Goal: Information Seeking & Learning: Check status

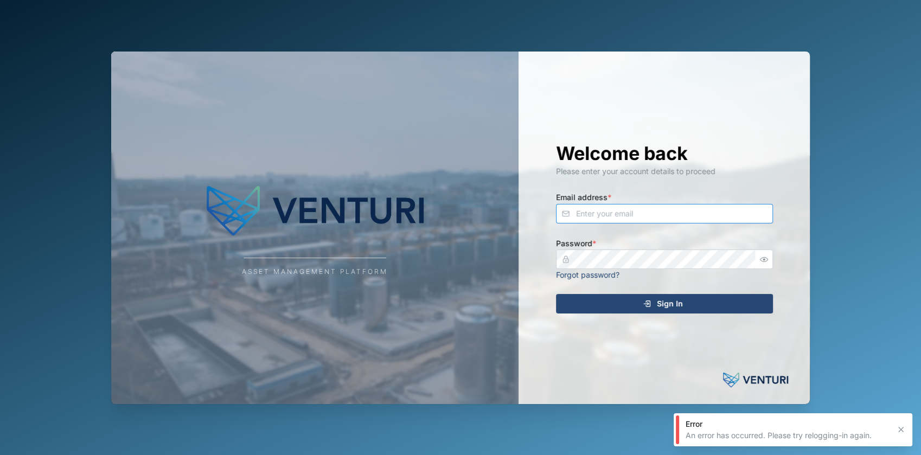
type input "[EMAIL_ADDRESS][DOMAIN_NAME]"
click at [662, 311] on span "Sign In" at bounding box center [670, 303] width 26 height 18
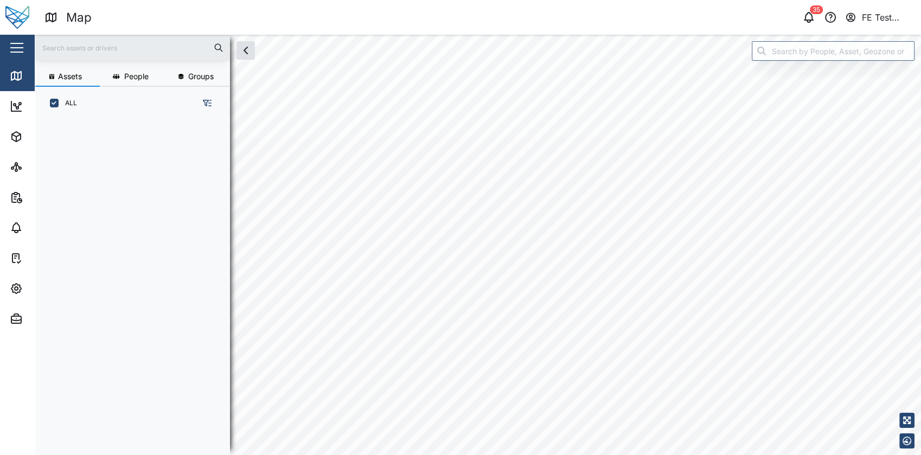
scroll to position [321, 169]
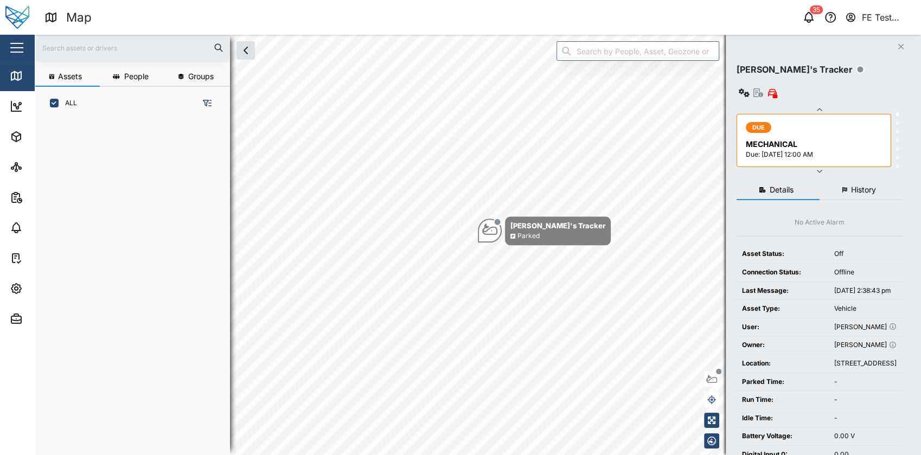
click at [30, 47] on div "Close" at bounding box center [70, 48] width 141 height 26
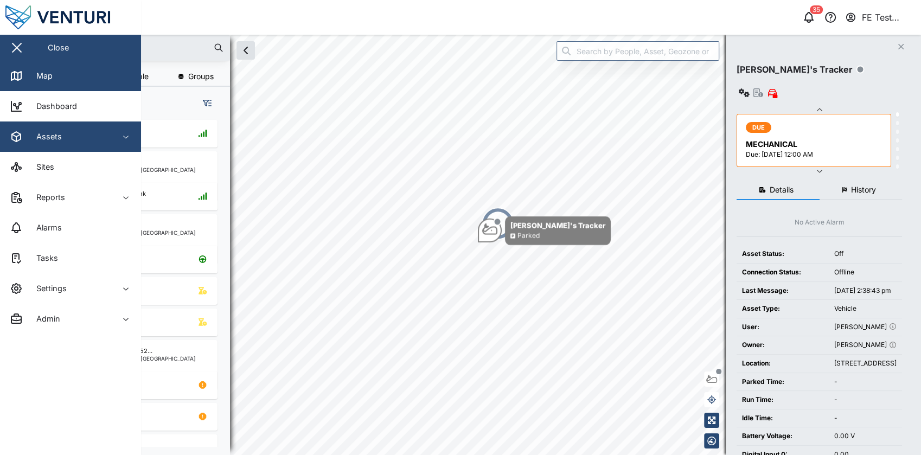
click at [75, 131] on div "Assets" at bounding box center [59, 136] width 99 height 13
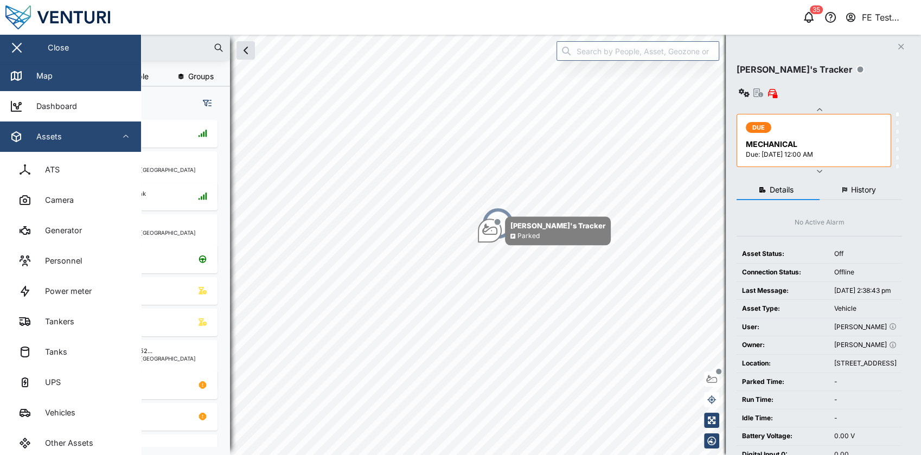
click at [100, 140] on div "Assets" at bounding box center [59, 136] width 99 height 13
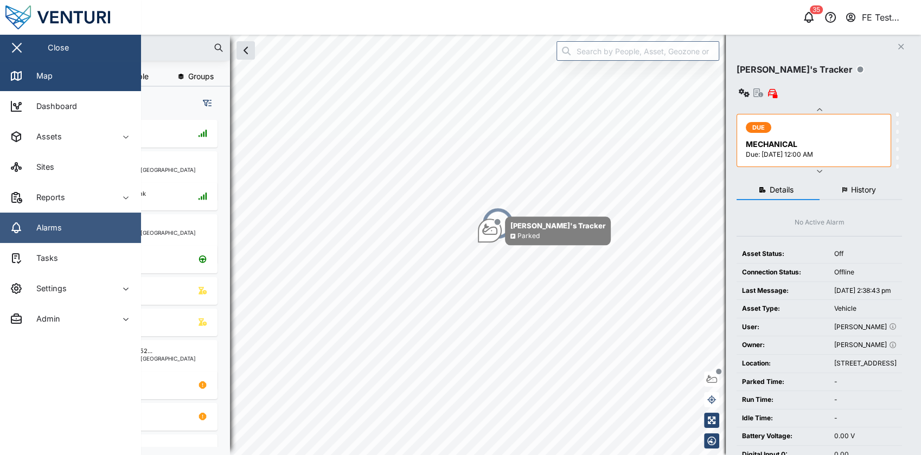
click at [104, 226] on link "Alarms" at bounding box center [70, 228] width 141 height 30
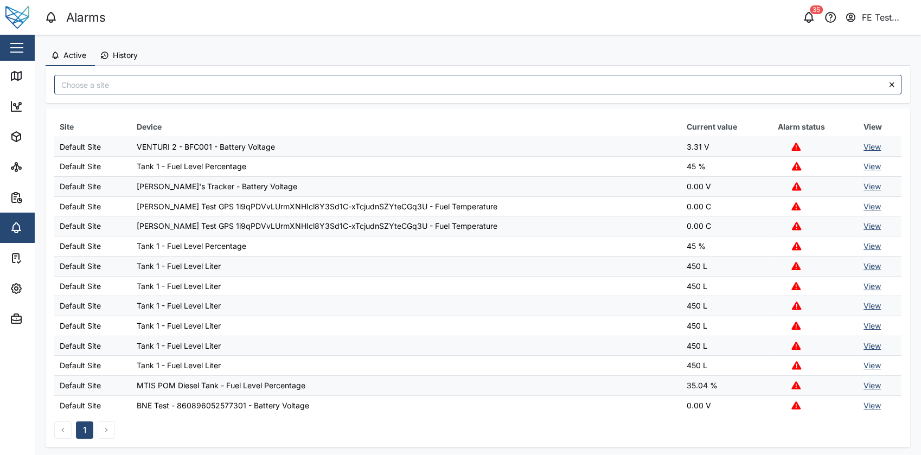
click at [863, 147] on link "View" at bounding box center [871, 146] width 17 height 9
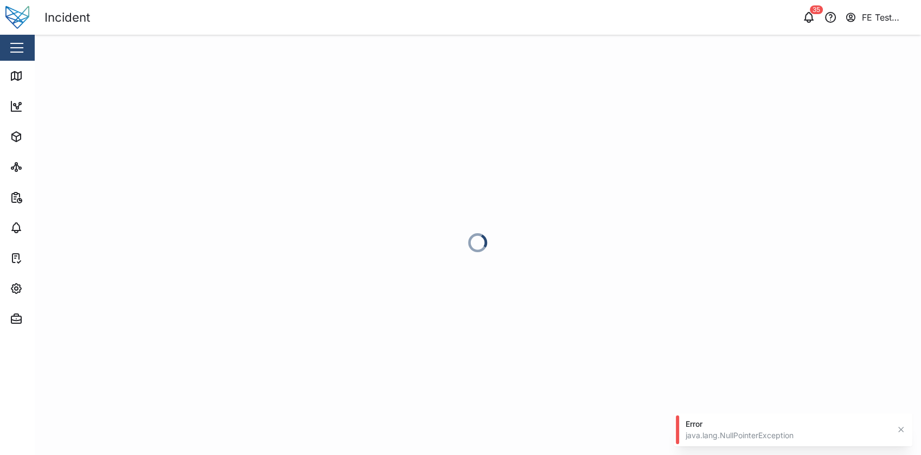
click at [345, 130] on div at bounding box center [478, 245] width 886 height 420
click at [875, 11] on div "FE Test Admin" at bounding box center [887, 18] width 50 height 14
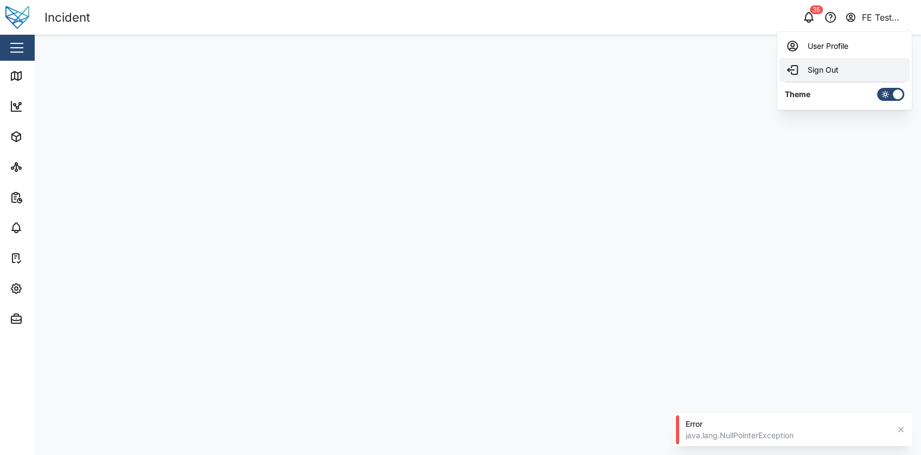
click at [851, 69] on div "Sign Out" at bounding box center [844, 69] width 117 height 13
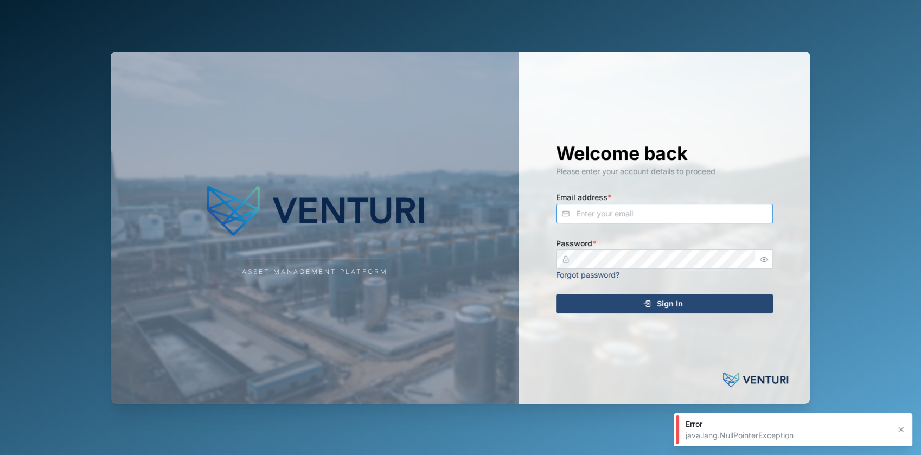
type input "fe-test-admin@venturi.io"
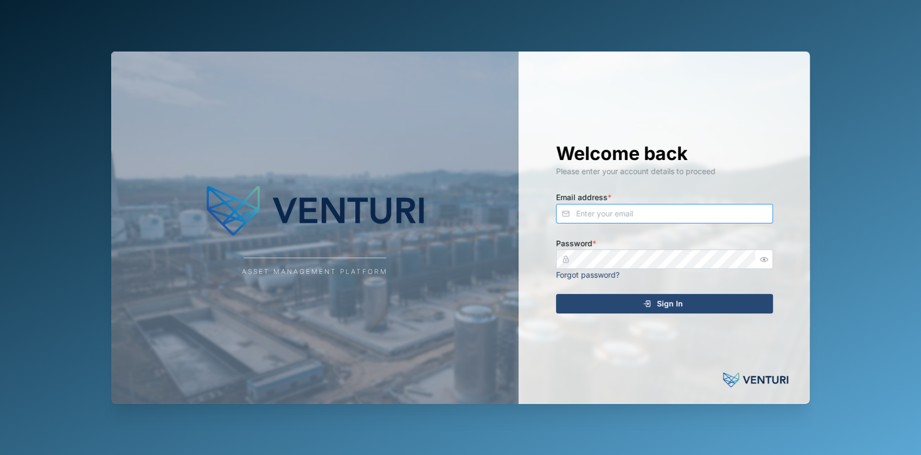
type input "fe-test-admin@venturi.io"
click at [646, 305] on icon "submit" at bounding box center [647, 303] width 9 height 9
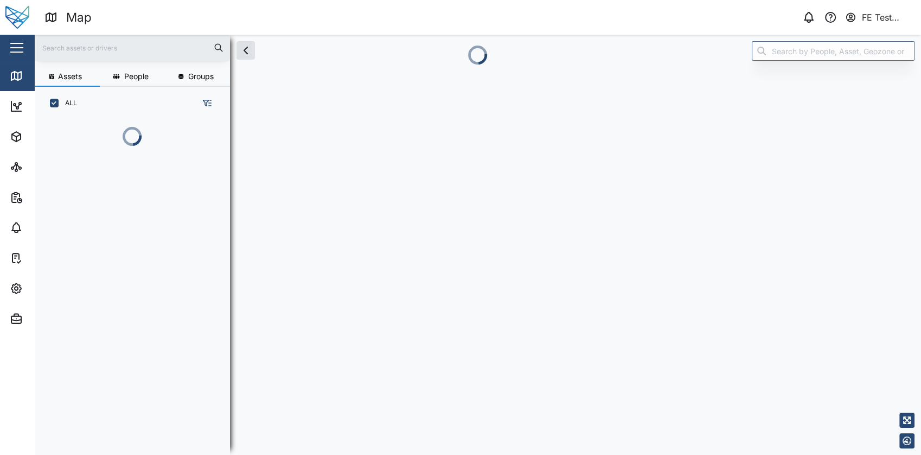
scroll to position [274, 169]
click at [23, 48] on button "button" at bounding box center [17, 47] width 18 height 18
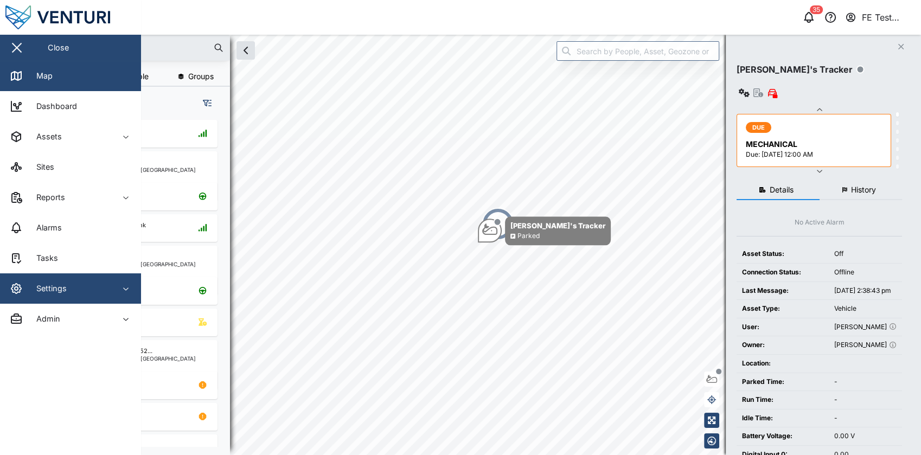
click at [76, 284] on div "Settings" at bounding box center [59, 288] width 99 height 13
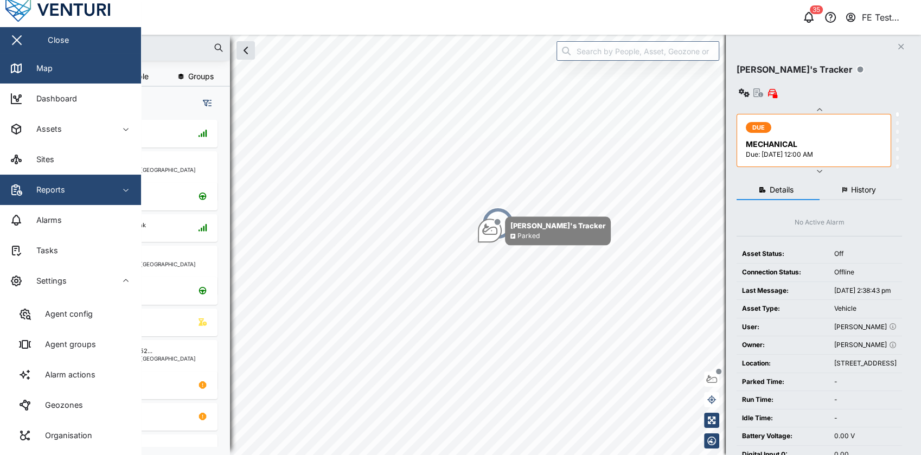
scroll to position [7, 0]
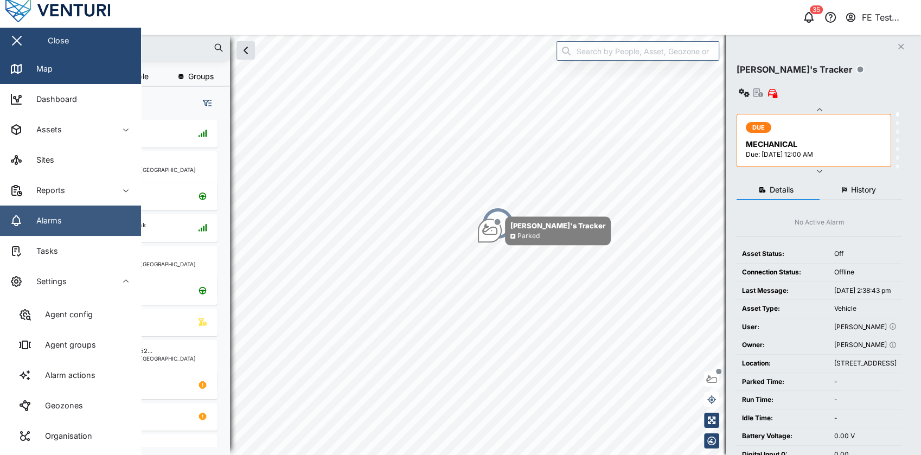
click at [82, 217] on link "Alarms" at bounding box center [70, 221] width 141 height 30
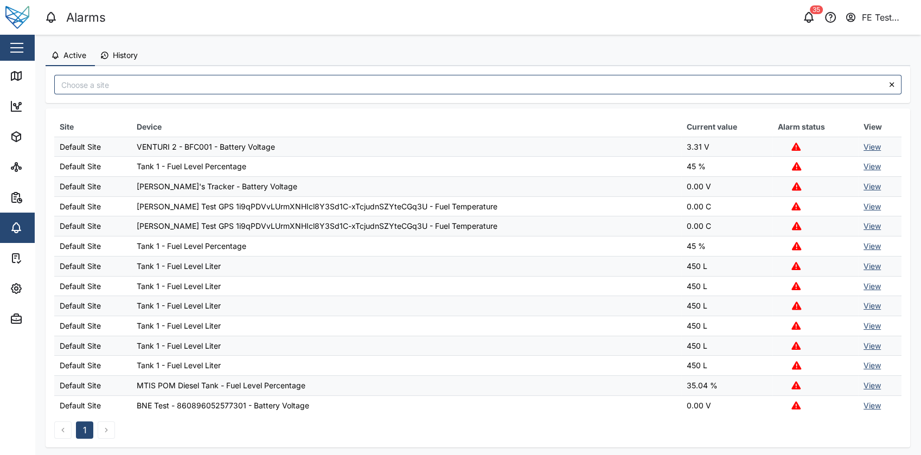
click at [863, 142] on link "View" at bounding box center [871, 146] width 17 height 9
click at [120, 56] on span "History" at bounding box center [125, 56] width 25 height 8
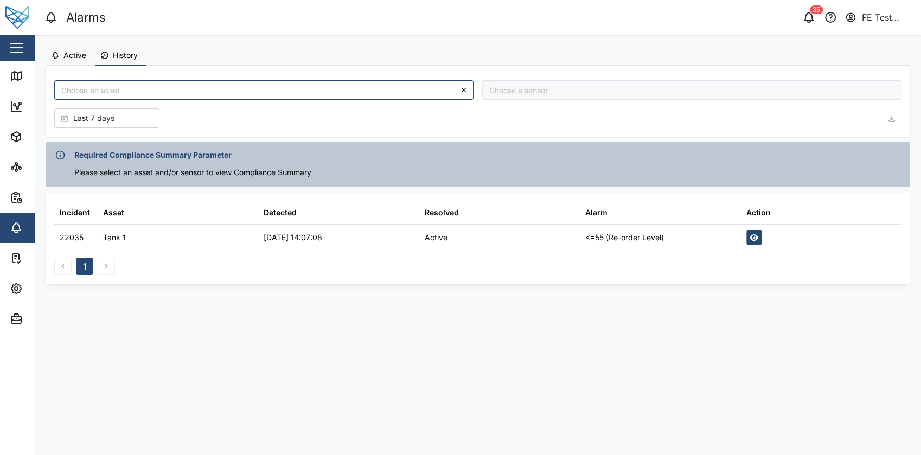
click at [760, 234] on button "button" at bounding box center [753, 237] width 15 height 15
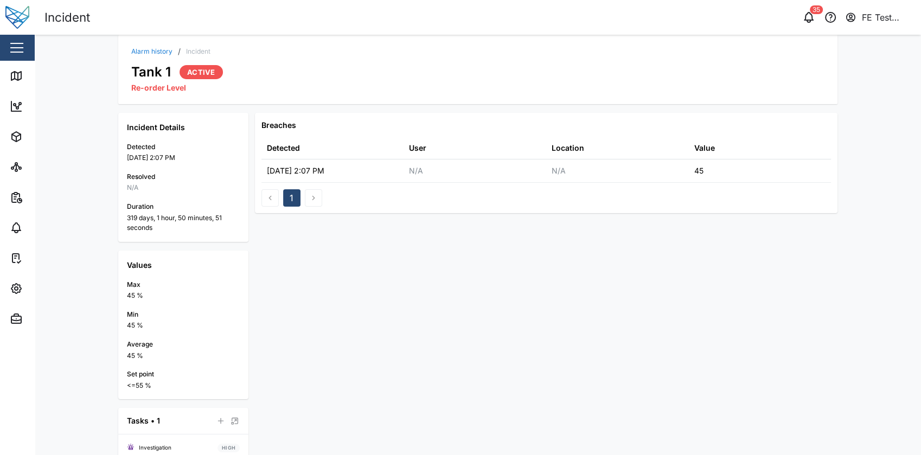
click at [377, 228] on div "Breaches Detected User Location Value 18 Oct 2024 2:07 PM N/A N/A 45 1" at bounding box center [546, 327] width 582 height 429
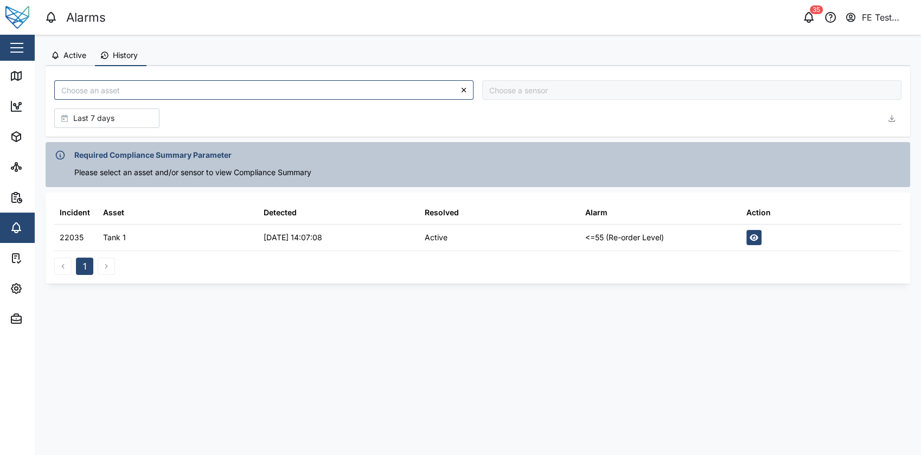
click at [744, 235] on div at bounding box center [821, 237] width 160 height 26
click at [755, 235] on icon "button" at bounding box center [753, 238] width 9 height 8
click at [71, 55] on span "Active" at bounding box center [74, 56] width 23 height 8
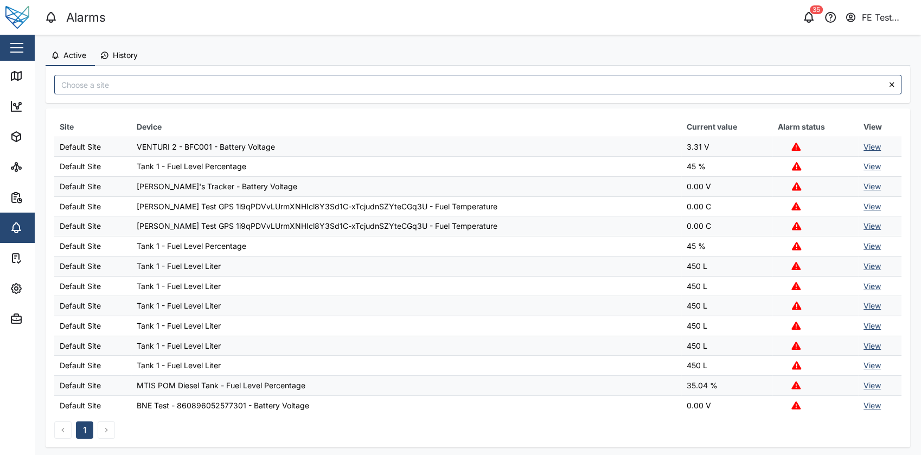
click at [863, 188] on link "View" at bounding box center [871, 186] width 17 height 9
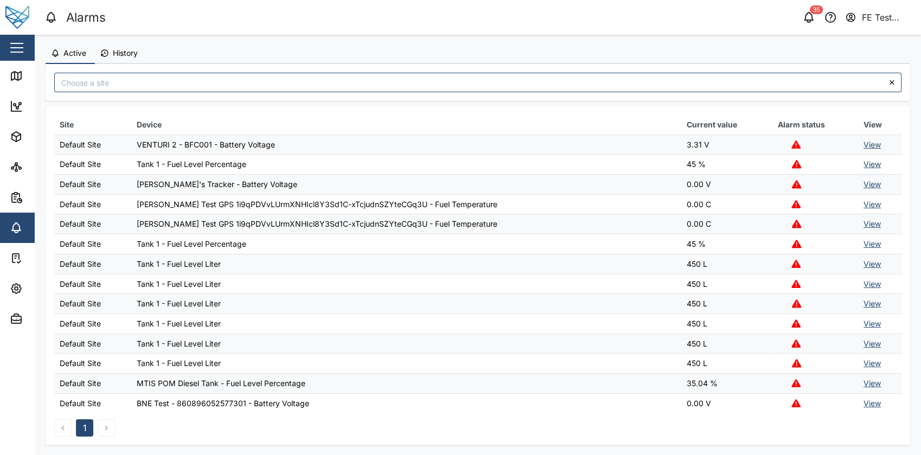
click at [863, 281] on link "View" at bounding box center [871, 283] width 17 height 9
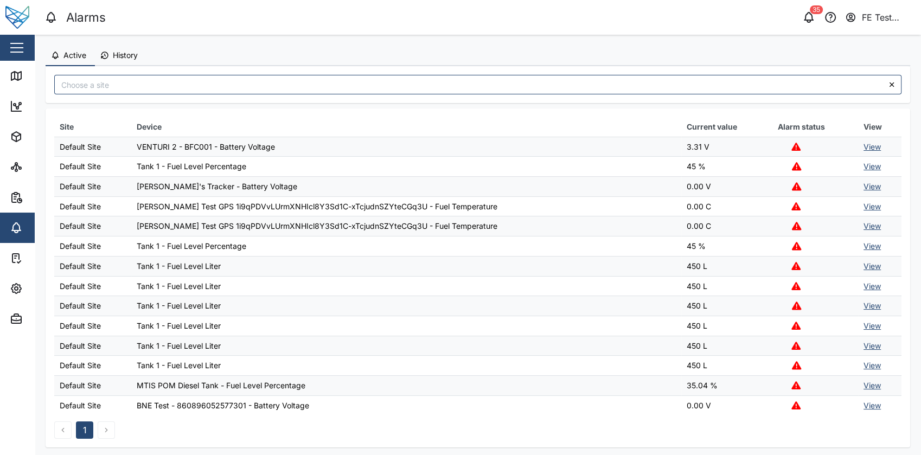
click at [120, 52] on span "History" at bounding box center [125, 56] width 25 height 8
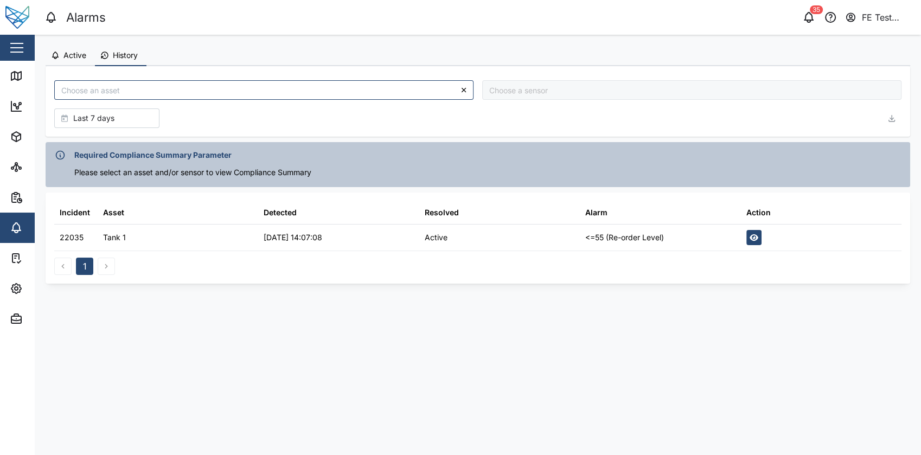
click at [750, 237] on icon "button" at bounding box center [753, 237] width 9 height 7
click at [82, 67] on div "Last 7 days" at bounding box center [478, 101] width 864 height 70
click at [70, 44] on div "Active History Last 7 days Required Compliance Summary Parameter Please select …" at bounding box center [478, 165] width 886 height 260
click at [73, 49] on button "Active" at bounding box center [70, 56] width 49 height 21
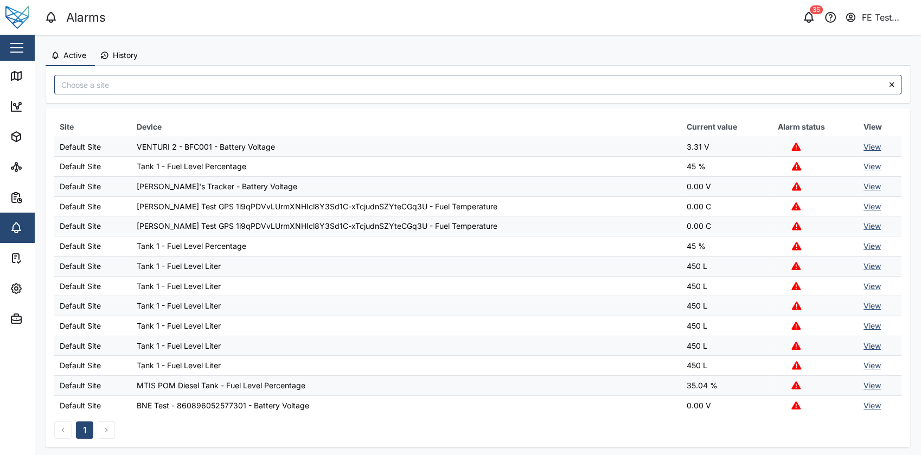
drag, startPoint x: 551, startPoint y: 201, endPoint x: 476, endPoint y: 214, distance: 76.4
click at [476, 214] on td "Liam Test GPS 1i9qPDVvLUrmXNHIcl8Y3Sd1C-xTcjudnSZYteCGq3U - Fuel Temperature" at bounding box center [406, 206] width 550 height 20
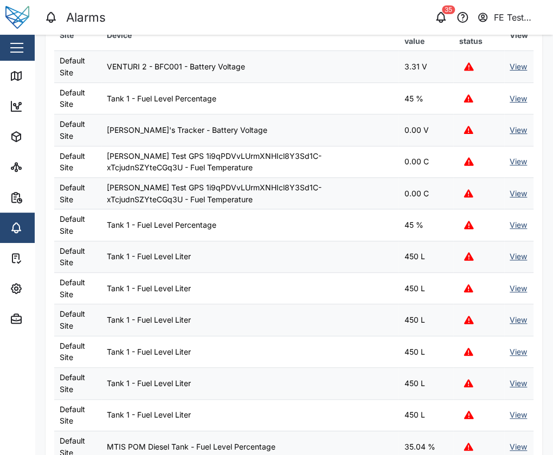
scroll to position [99, 0]
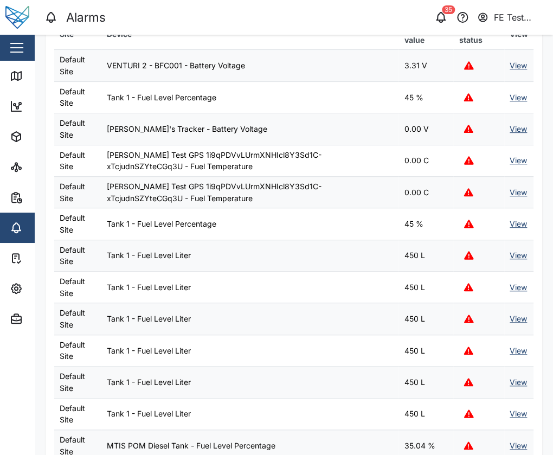
click at [510, 221] on link "View" at bounding box center [518, 223] width 17 height 9
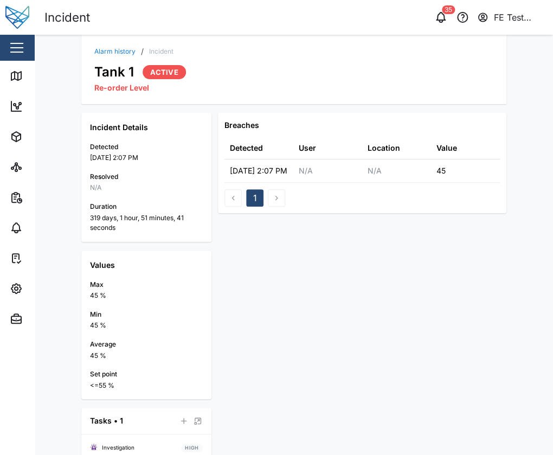
click at [377, 274] on div "Breaches Detected User Location Value 18 Oct 2024 2:07 PM N/A N/A 45 1" at bounding box center [362, 327] width 288 height 429
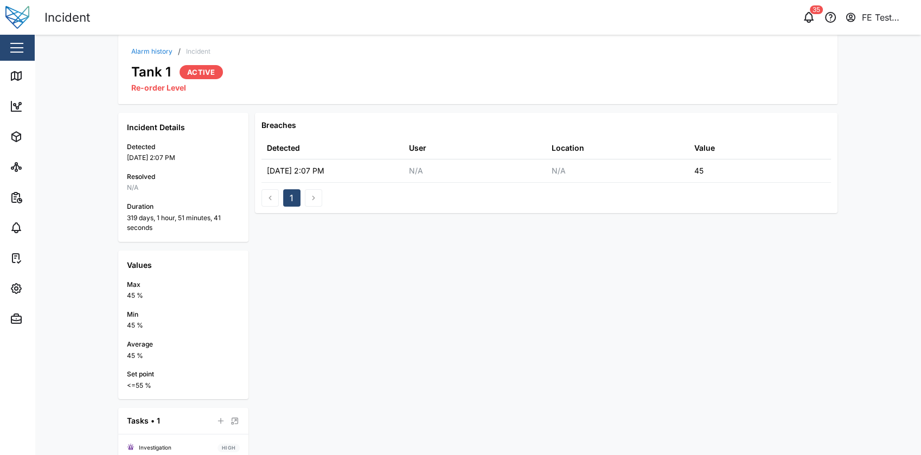
click at [146, 43] on div "Alarm history / Incident Tank 1 Active Re-order Level" at bounding box center [477, 69] width 719 height 69
click at [149, 50] on link "Alarm history" at bounding box center [151, 51] width 41 height 7
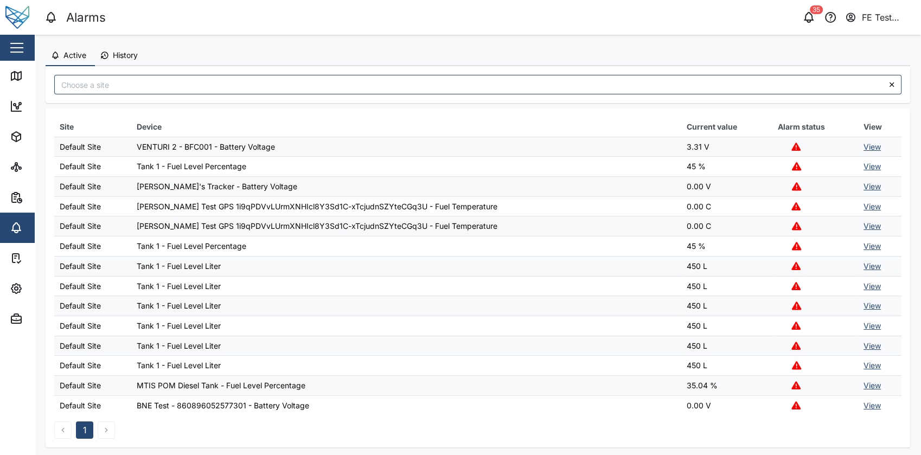
click at [863, 147] on link "View" at bounding box center [871, 146] width 17 height 9
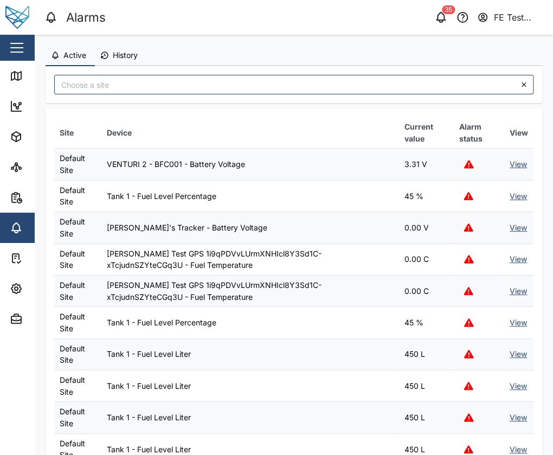
click at [508, 200] on td "View" at bounding box center [518, 195] width 29 height 31
click at [510, 199] on link "View" at bounding box center [518, 195] width 17 height 9
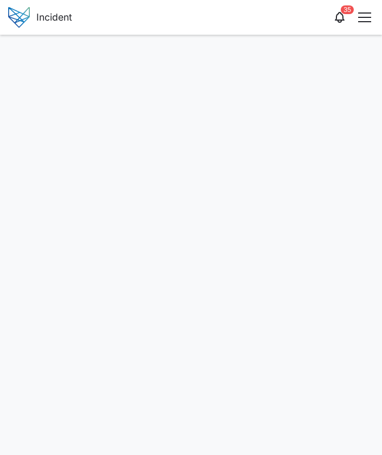
click at [365, 14] on button "button" at bounding box center [364, 17] width 18 height 18
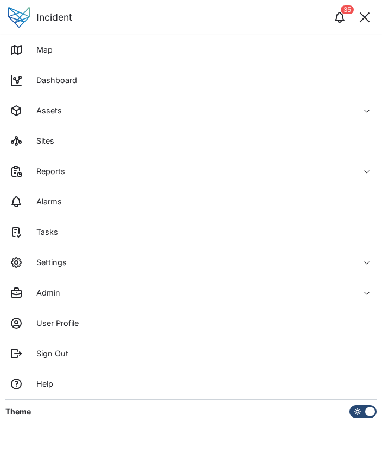
click at [364, 11] on button "button" at bounding box center [364, 17] width 18 height 18
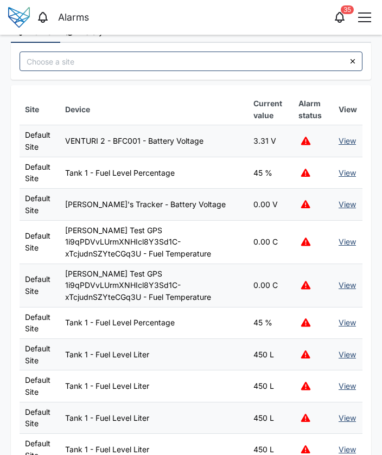
scroll to position [23, 0]
click at [338, 136] on link "View" at bounding box center [346, 140] width 17 height 9
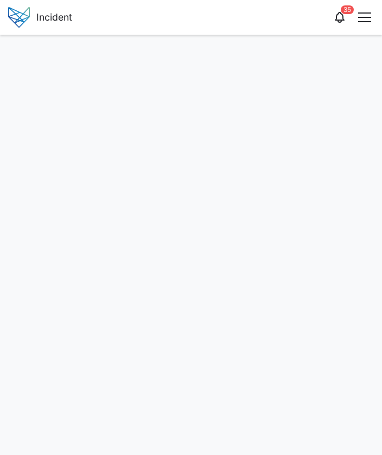
click at [381, 65] on div at bounding box center [191, 245] width 382 height 420
click at [368, 17] on div "button" at bounding box center [364, 17] width 13 height 1
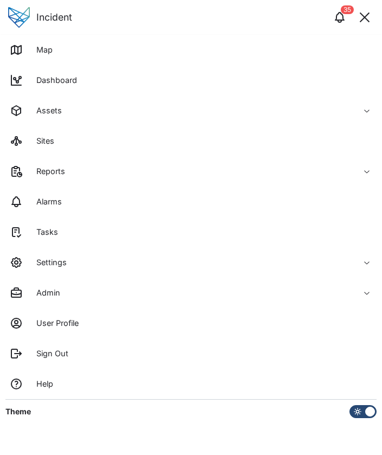
click at [369, 18] on button "button" at bounding box center [364, 17] width 18 height 18
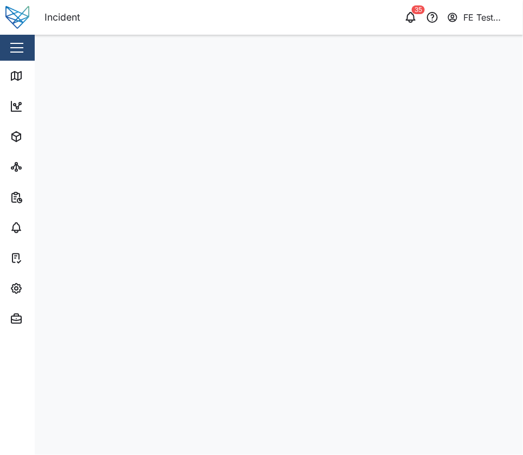
click at [16, 57] on div "Close" at bounding box center [70, 48] width 141 height 26
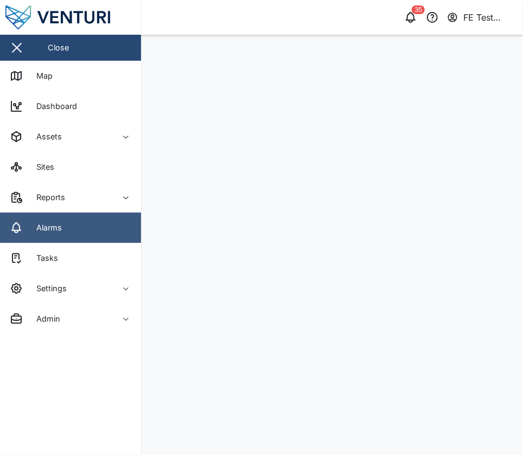
click at [67, 221] on link "Alarms" at bounding box center [70, 228] width 141 height 30
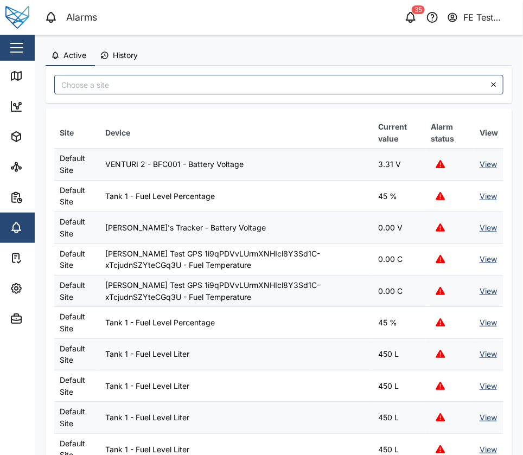
scroll to position [178, 0]
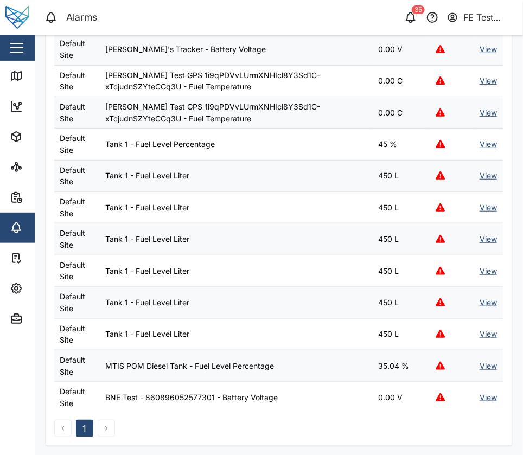
click at [381, 234] on link "View" at bounding box center [487, 238] width 17 height 9
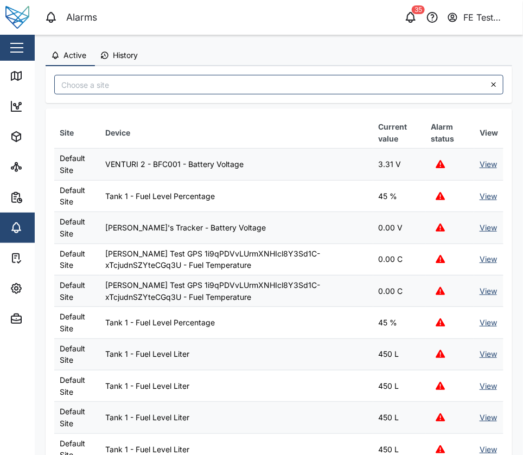
scroll to position [178, 0]
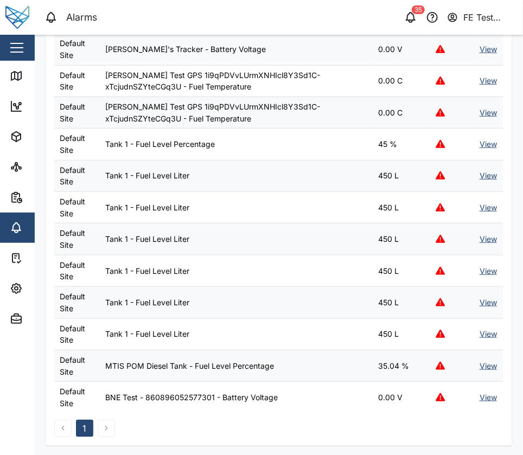
click at [381, 362] on link "View" at bounding box center [487, 365] width 17 height 9
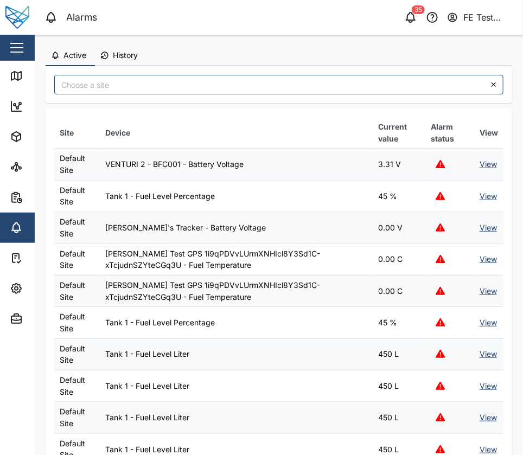
click at [109, 49] on button "History" at bounding box center [121, 56] width 52 height 21
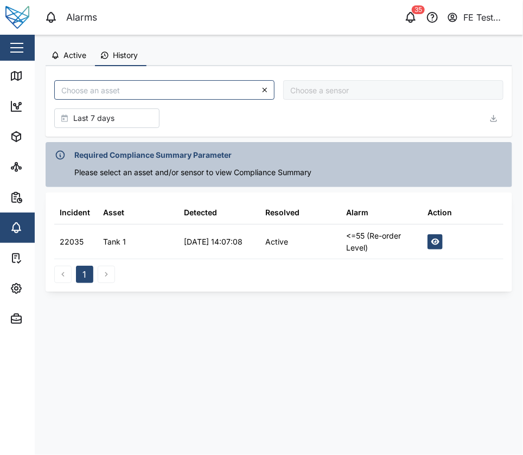
click at [381, 239] on icon "button" at bounding box center [435, 242] width 9 height 8
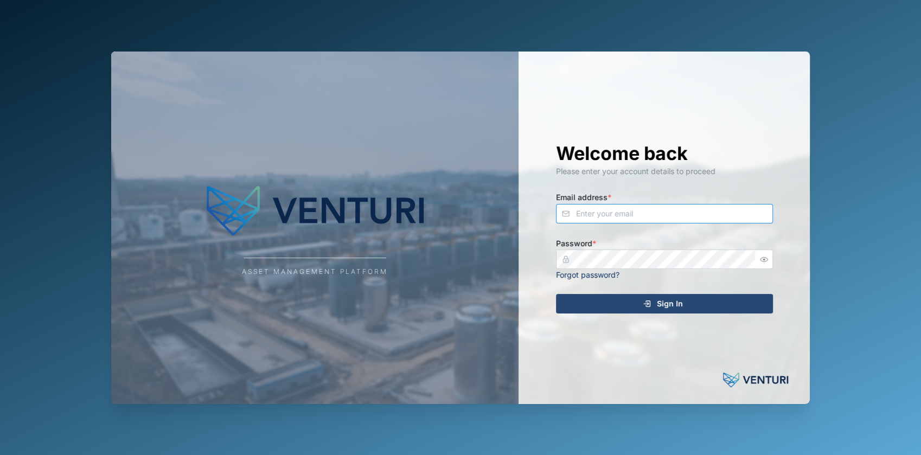
type input "[EMAIL_ADDRESS][DOMAIN_NAME]"
click at [618, 311] on div "Sign In" at bounding box center [663, 303] width 200 height 18
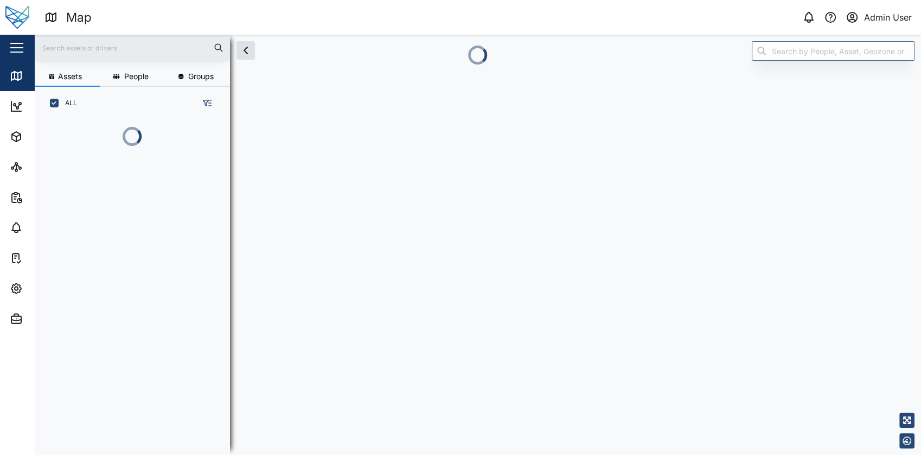
scroll to position [274, 169]
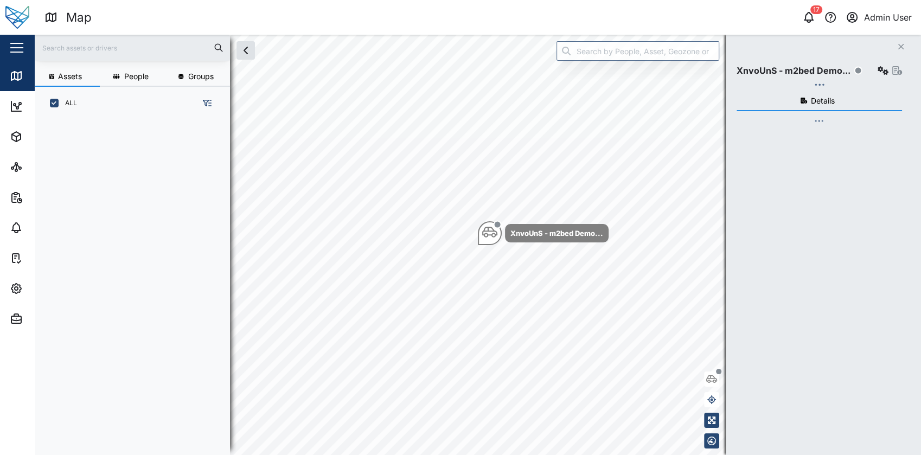
click at [26, 52] on div "Close" at bounding box center [70, 48] width 141 height 26
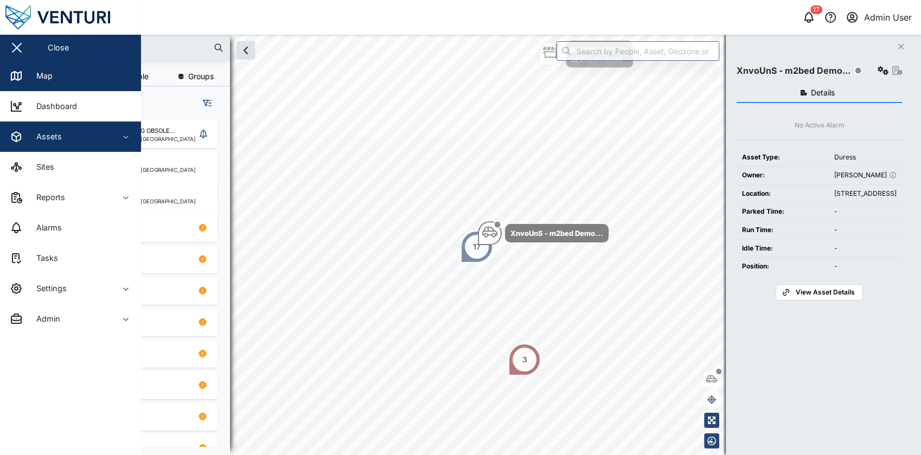
click at [110, 144] on button "Assets" at bounding box center [70, 136] width 141 height 30
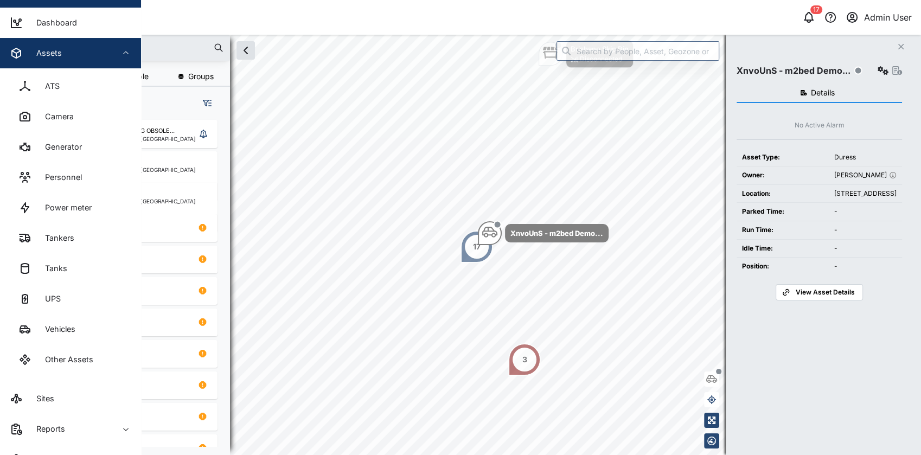
scroll to position [83, 0]
click at [98, 40] on span "Assets" at bounding box center [59, 53] width 99 height 30
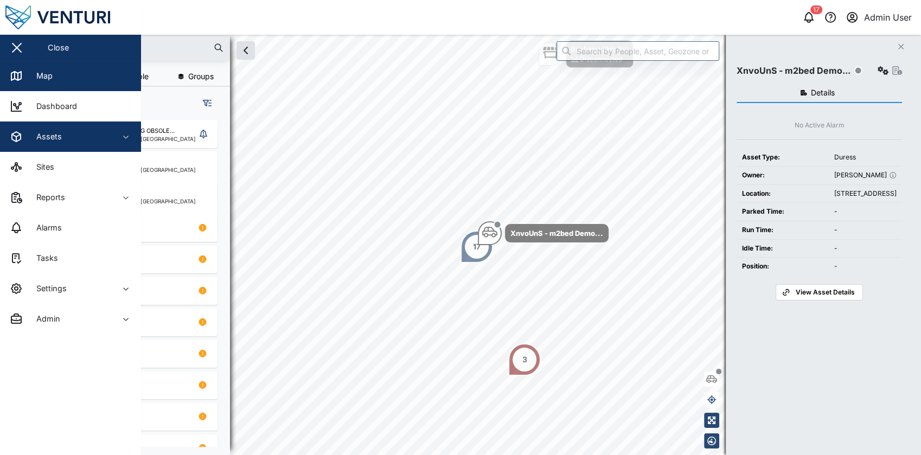
scroll to position [0, 0]
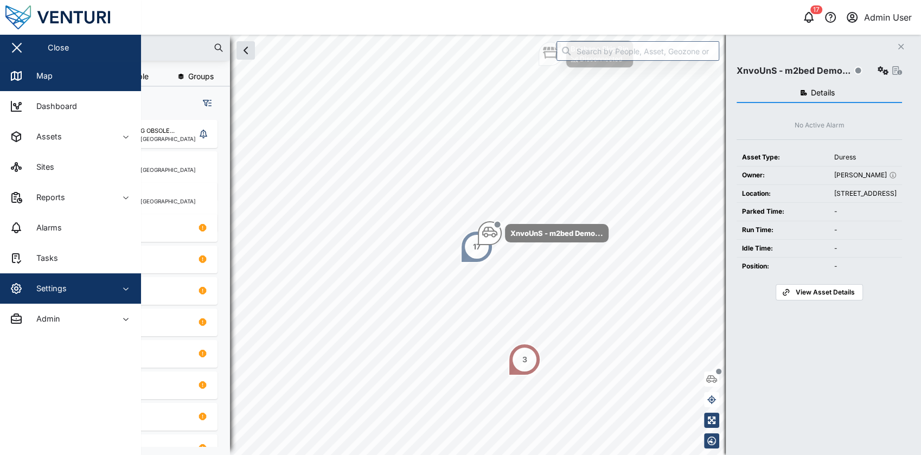
click at [79, 285] on div "Settings" at bounding box center [59, 288] width 99 height 13
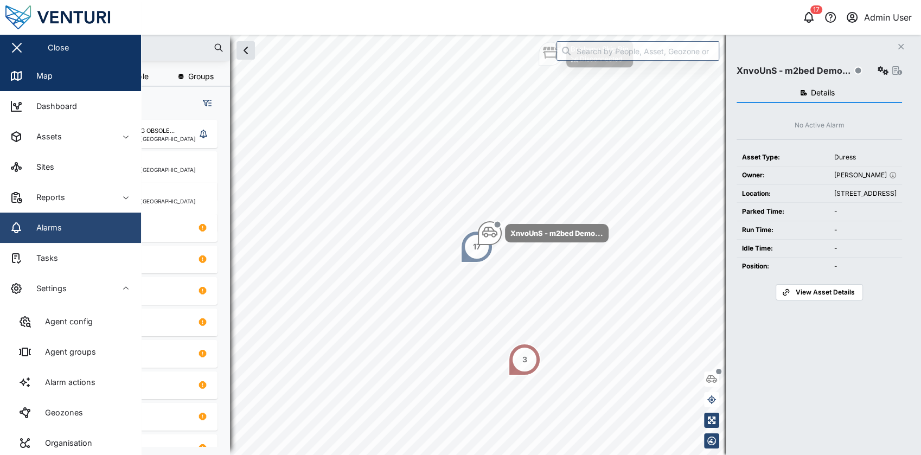
click at [104, 225] on link "Alarms" at bounding box center [70, 228] width 141 height 30
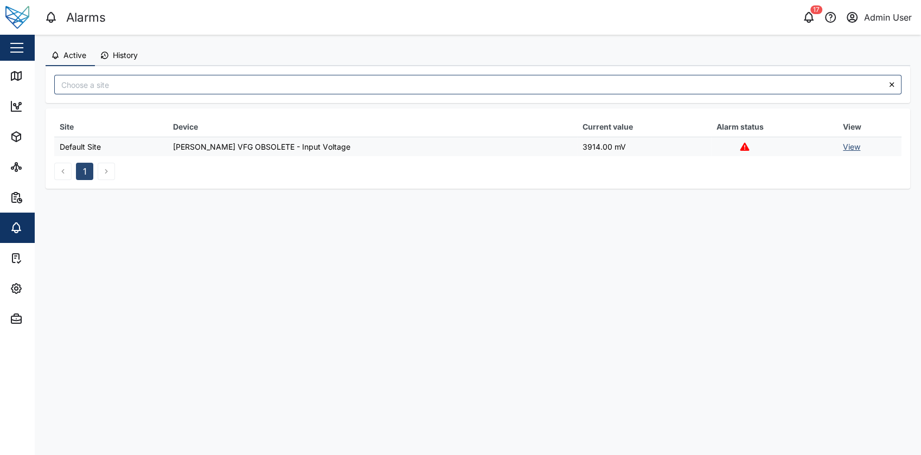
click at [850, 148] on link "View" at bounding box center [851, 146] width 17 height 9
click at [134, 62] on button "History" at bounding box center [121, 56] width 52 height 21
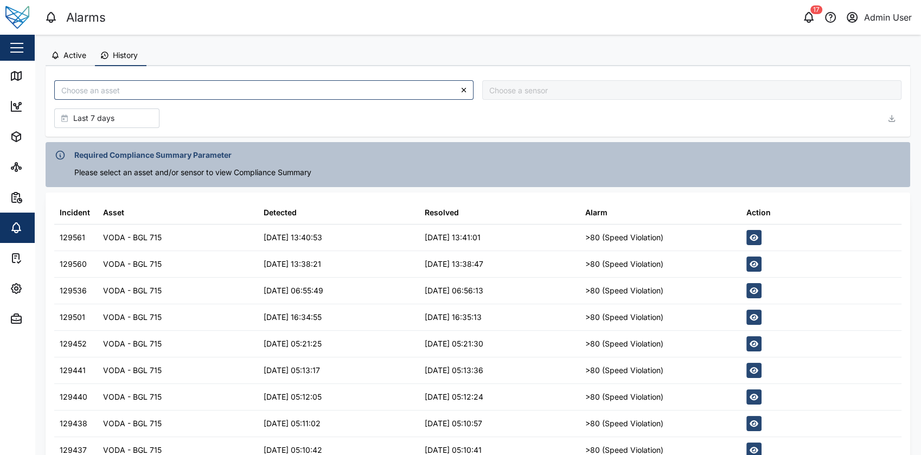
click at [749, 239] on icon "button" at bounding box center [753, 238] width 9 height 8
